Goal: Information Seeking & Learning: Learn about a topic

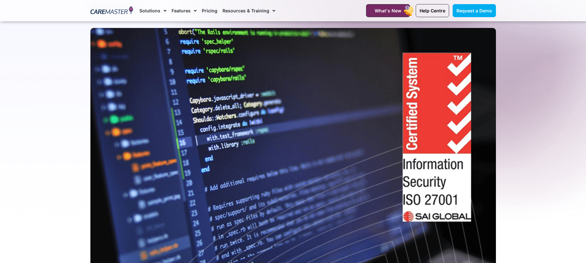
scroll to position [99, 0]
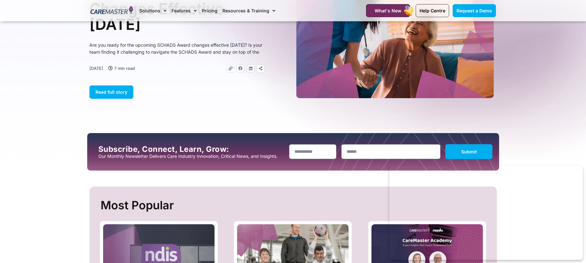
scroll to position [98, 0]
